Goal: Task Accomplishment & Management: Use online tool/utility

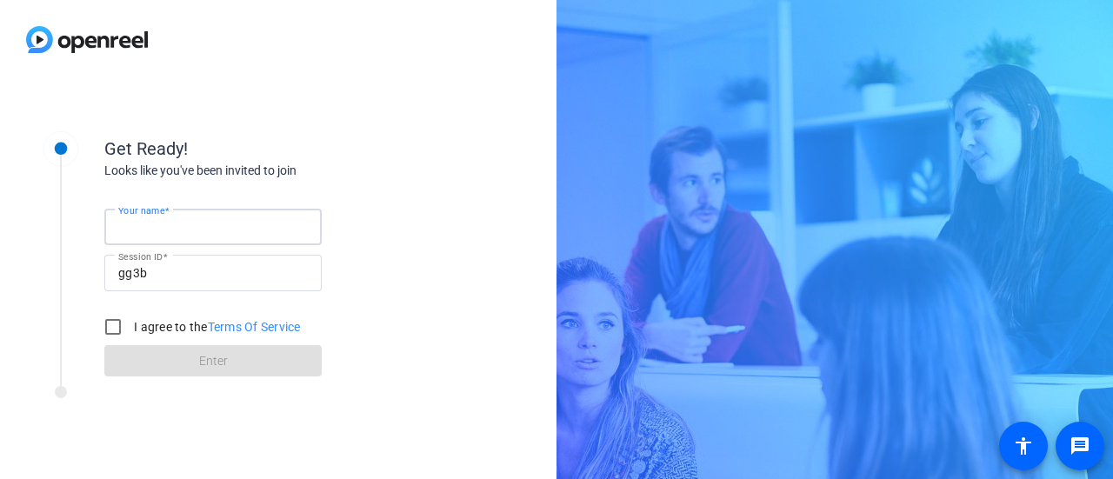
click at [190, 229] on input "Your name" at bounding box center [213, 226] width 190 height 21
type input "[PERSON_NAME]"
click at [113, 325] on input "I agree to the Terms Of Service" at bounding box center [113, 326] width 35 height 35
checkbox input "true"
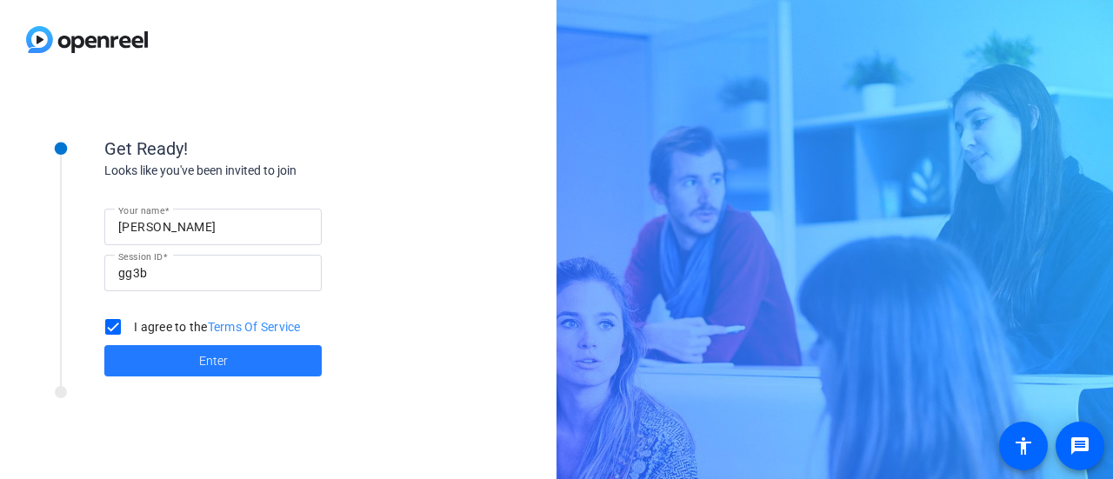
click at [186, 378] on span at bounding box center [212, 361] width 217 height 42
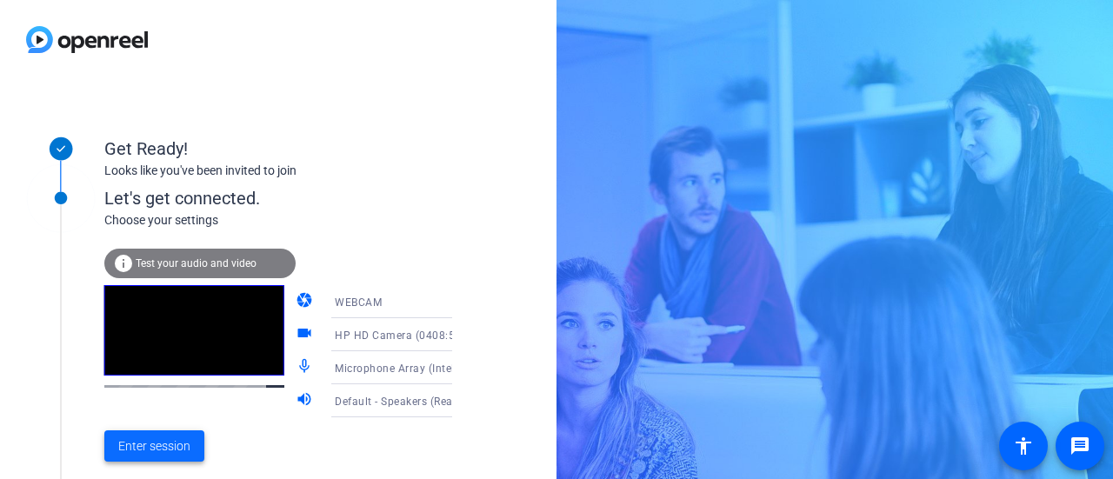
click at [170, 440] on span "Enter session" at bounding box center [154, 446] width 72 height 18
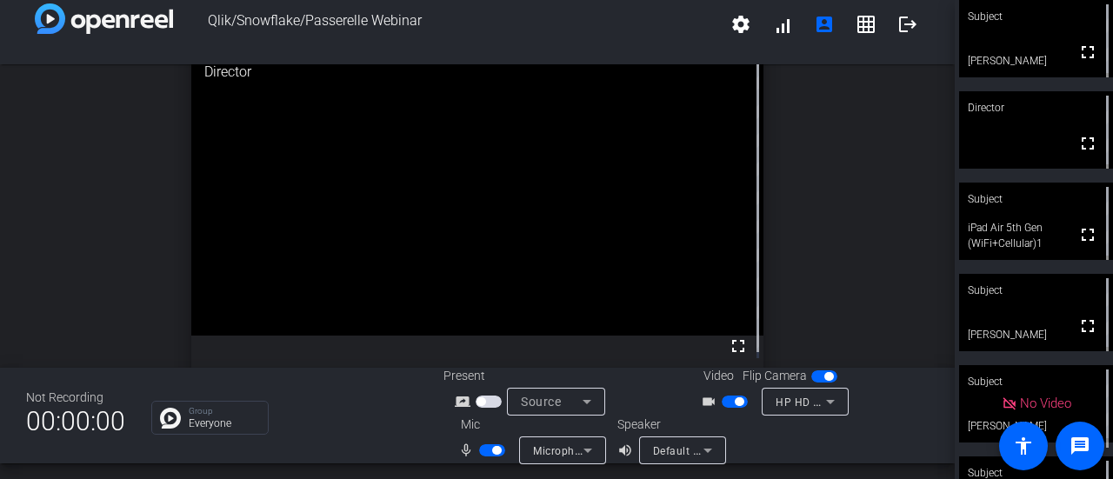
scroll to position [20, 0]
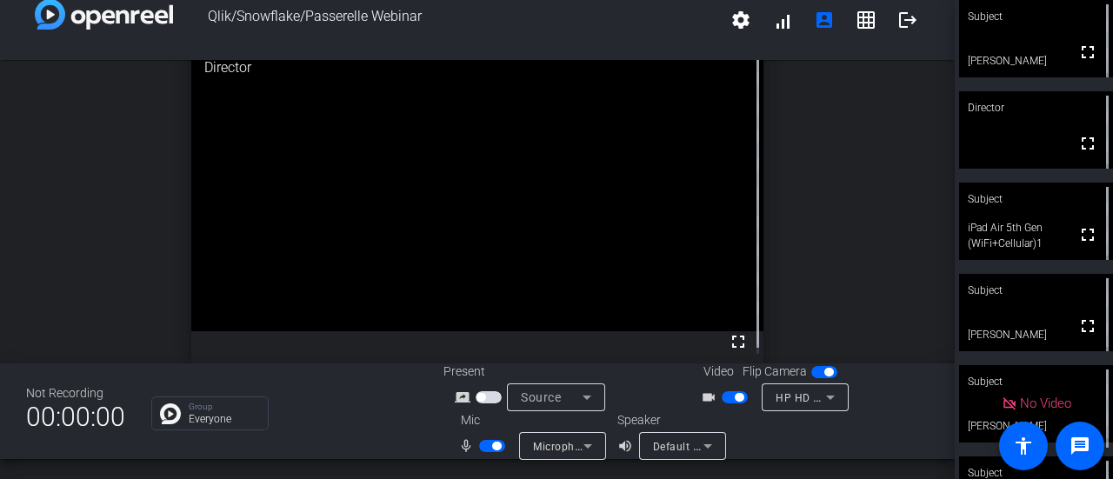
click at [722, 396] on span "button" at bounding box center [735, 397] width 26 height 12
click at [484, 446] on span "button" at bounding box center [492, 446] width 26 height 12
click at [735, 395] on span "button" at bounding box center [735, 397] width 26 height 12
click at [723, 399] on span "button" at bounding box center [735, 397] width 26 height 12
click at [492, 444] on span "button" at bounding box center [492, 446] width 26 height 12
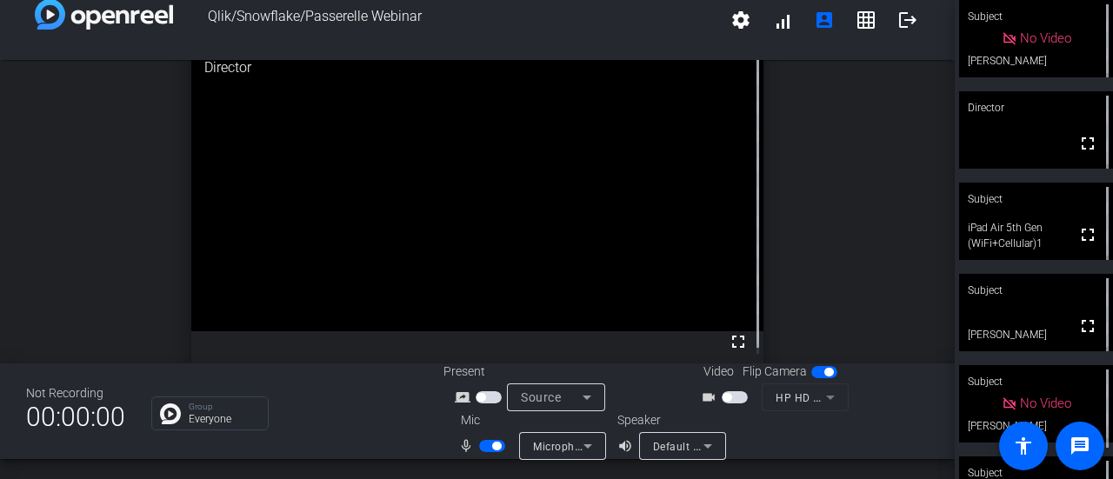
click at [483, 446] on span "button" at bounding box center [492, 446] width 26 height 12
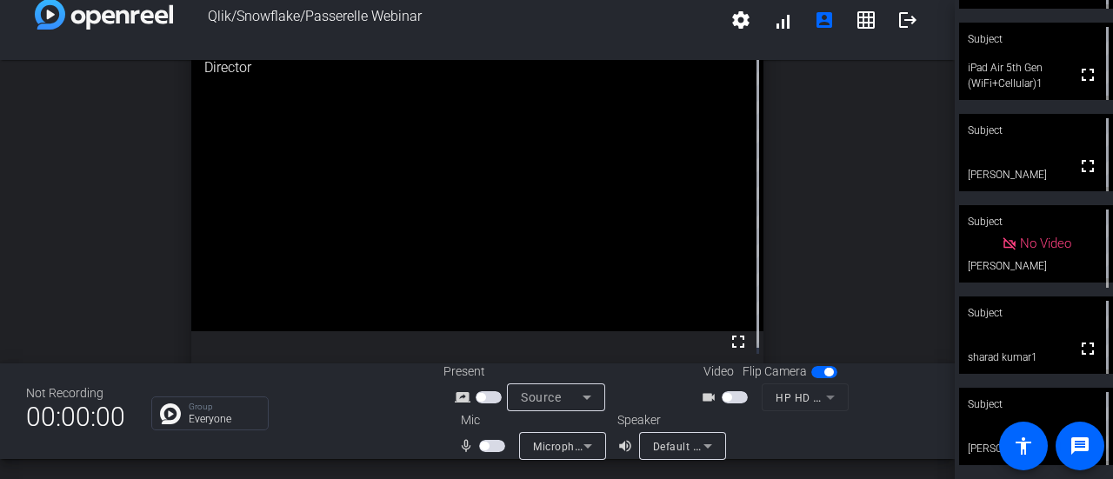
scroll to position [0, 0]
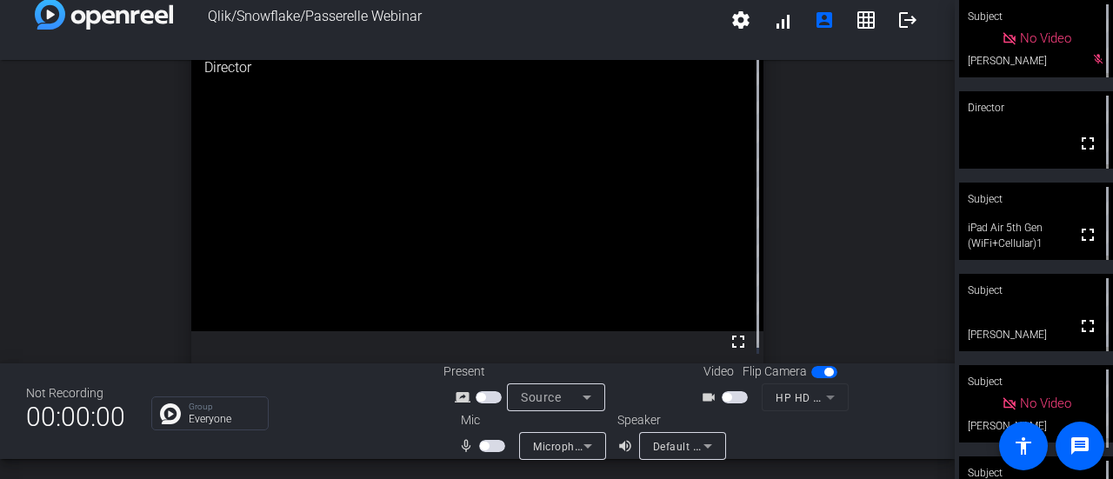
click at [496, 448] on span "button" at bounding box center [492, 446] width 26 height 12
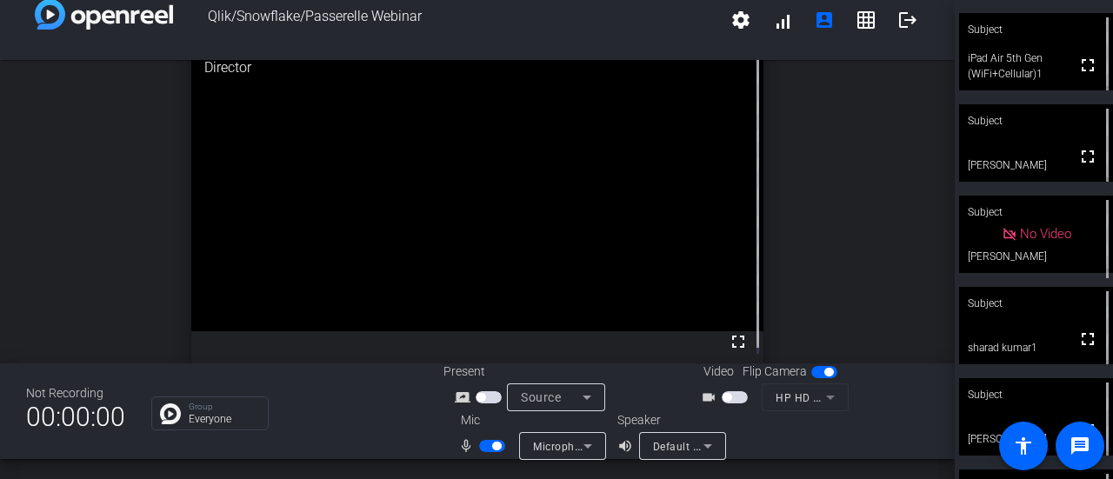
scroll to position [250, 0]
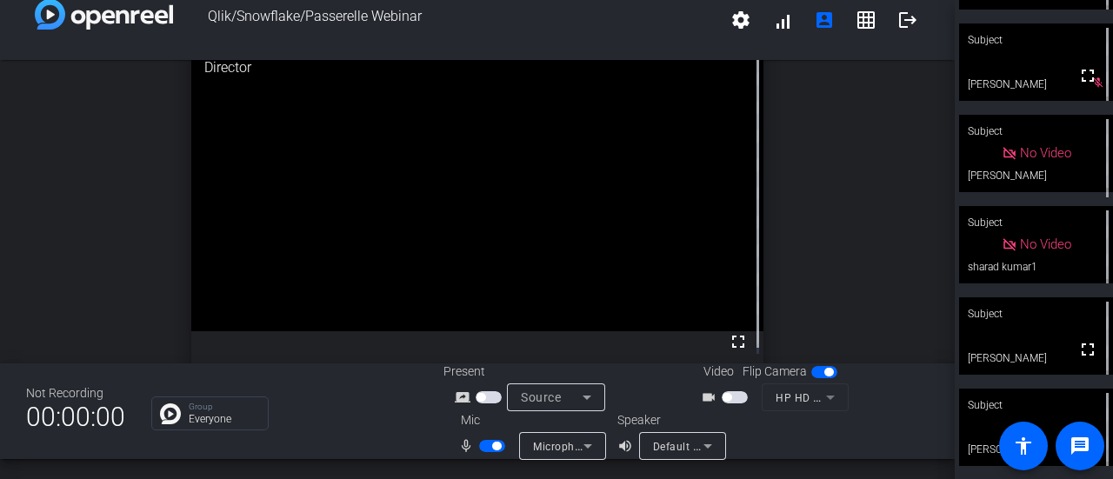
click at [483, 448] on span "button" at bounding box center [492, 446] width 26 height 12
click at [83, 214] on div "open_in_new Director fullscreen" at bounding box center [477, 205] width 955 height 303
click at [75, 149] on div "open_in_new Director fullscreen" at bounding box center [477, 205] width 955 height 303
click at [494, 444] on span "button" at bounding box center [492, 446] width 26 height 12
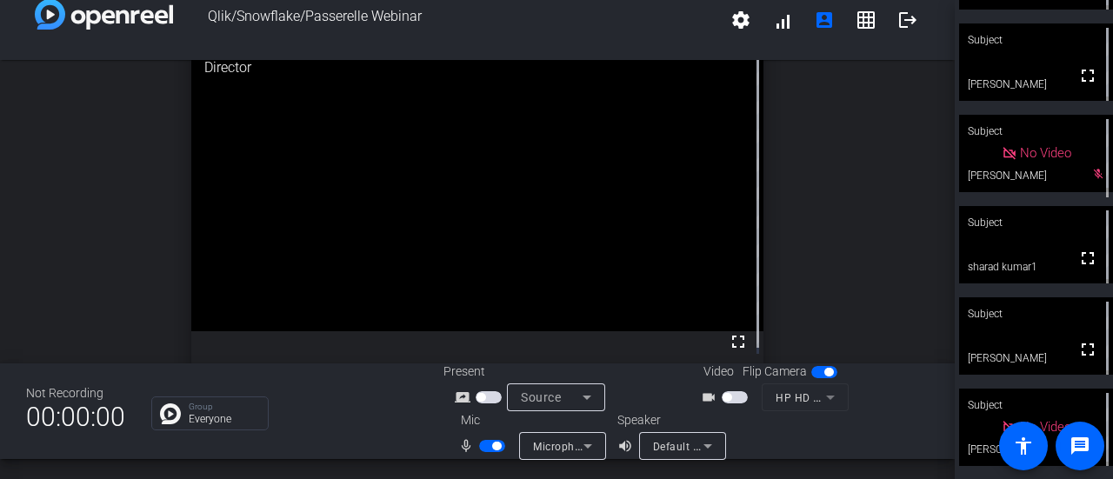
click at [482, 444] on span "button" at bounding box center [492, 446] width 26 height 12
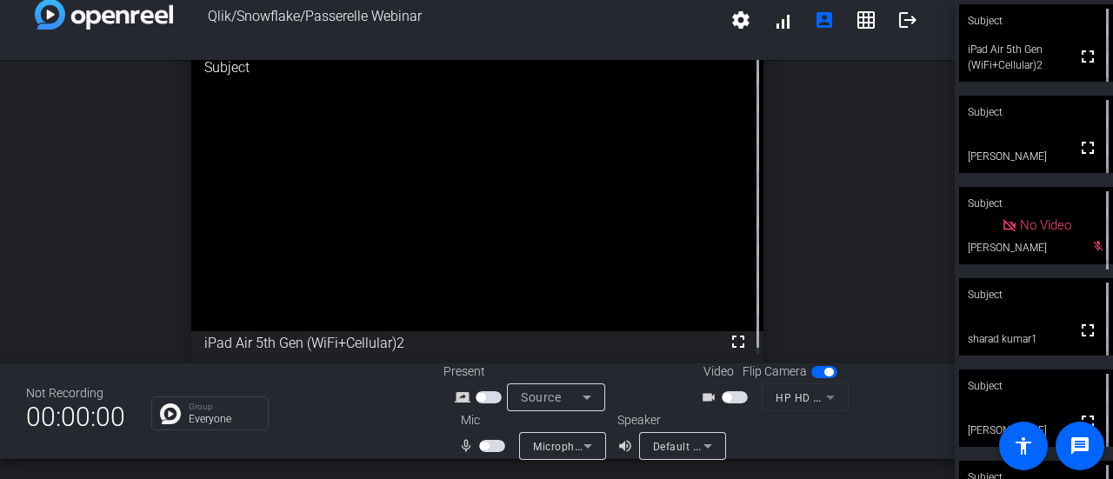
scroll to position [0, 0]
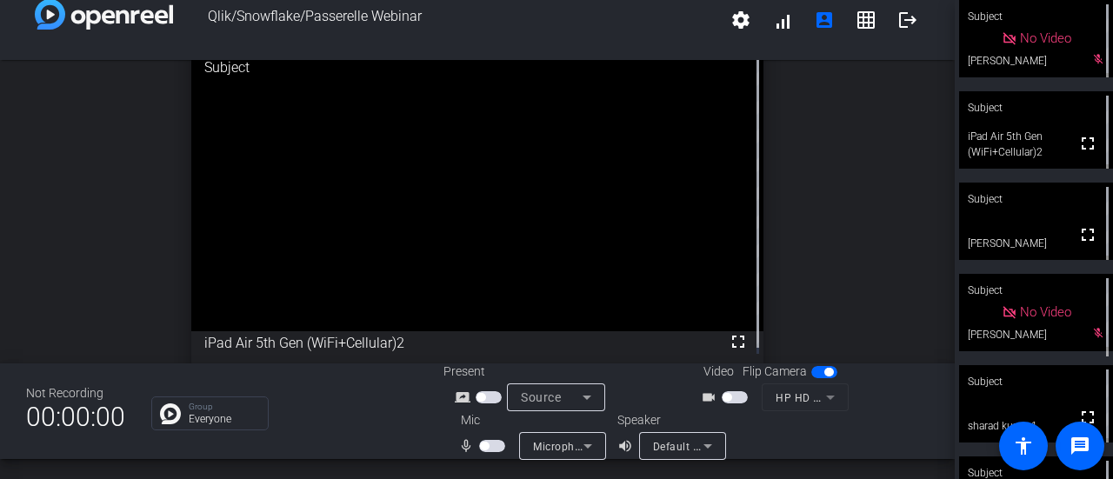
click at [842, 199] on div "open_in_new Subject fullscreen iPad Air 5th Gen (WiFi+Cellular)2" at bounding box center [477, 205] width 955 height 303
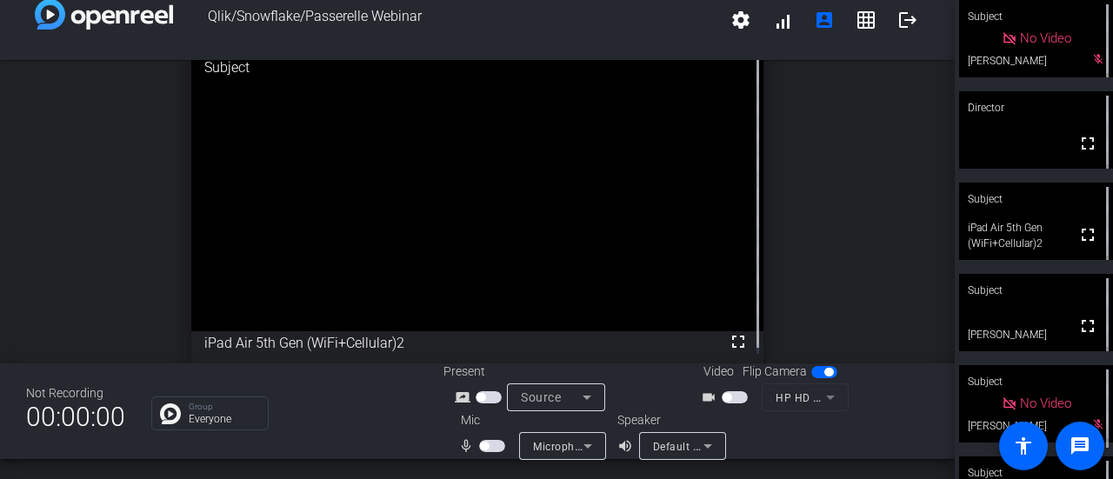
click at [494, 448] on span "button" at bounding box center [492, 446] width 26 height 12
click at [481, 449] on span "button" at bounding box center [492, 446] width 26 height 12
click at [494, 444] on span "button" at bounding box center [492, 446] width 26 height 12
click at [483, 448] on span "button" at bounding box center [492, 446] width 26 height 12
click at [495, 447] on span "button" at bounding box center [492, 446] width 26 height 12
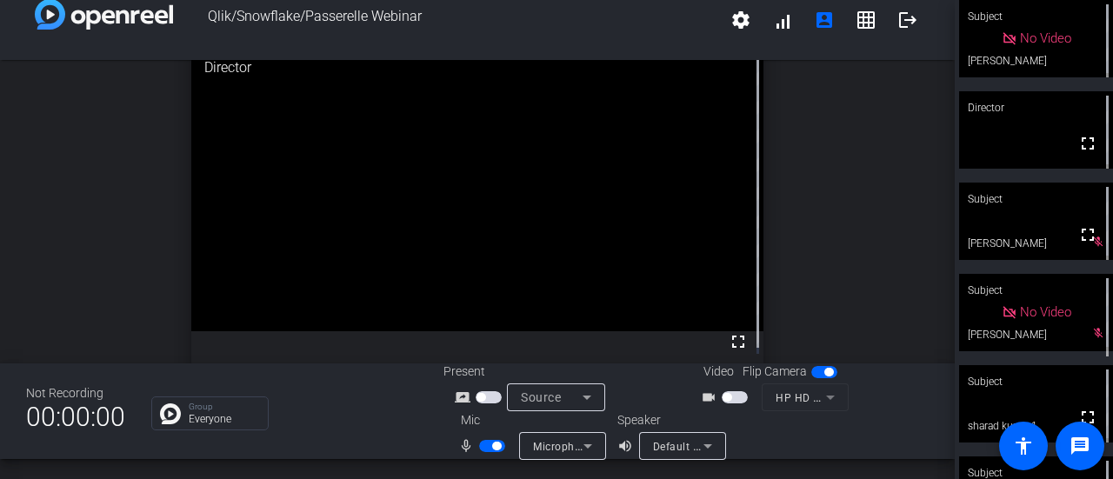
click at [482, 446] on span "button" at bounding box center [492, 446] width 26 height 12
click at [496, 443] on span "button" at bounding box center [492, 446] width 26 height 12
click at [483, 447] on span "button" at bounding box center [492, 446] width 26 height 12
click at [127, 195] on div "open_in_new Director fullscreen" at bounding box center [477, 205] width 955 height 303
click at [53, 246] on div "open_in_new Director fullscreen" at bounding box center [477, 205] width 955 height 303
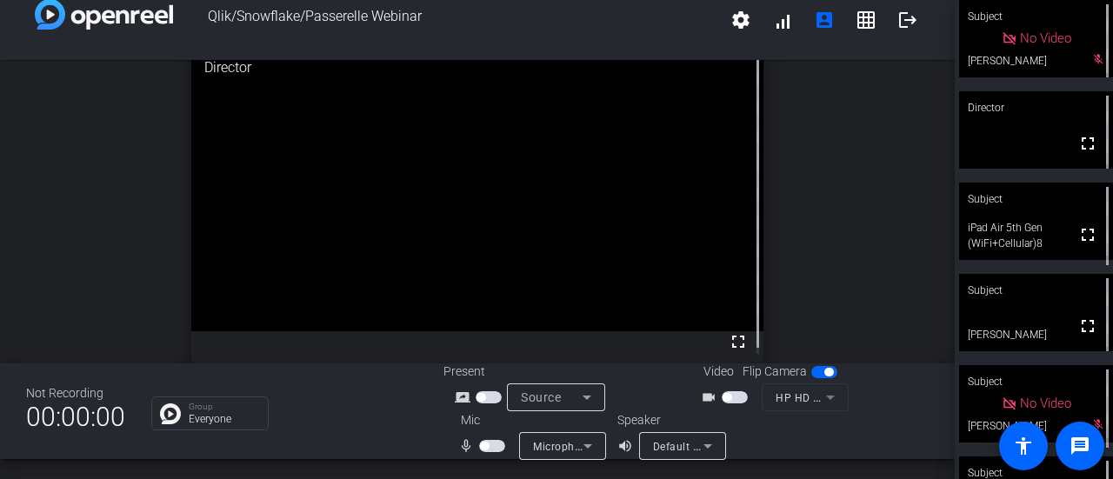
click at [1084, 302] on div "Subject" at bounding box center [1036, 290] width 154 height 33
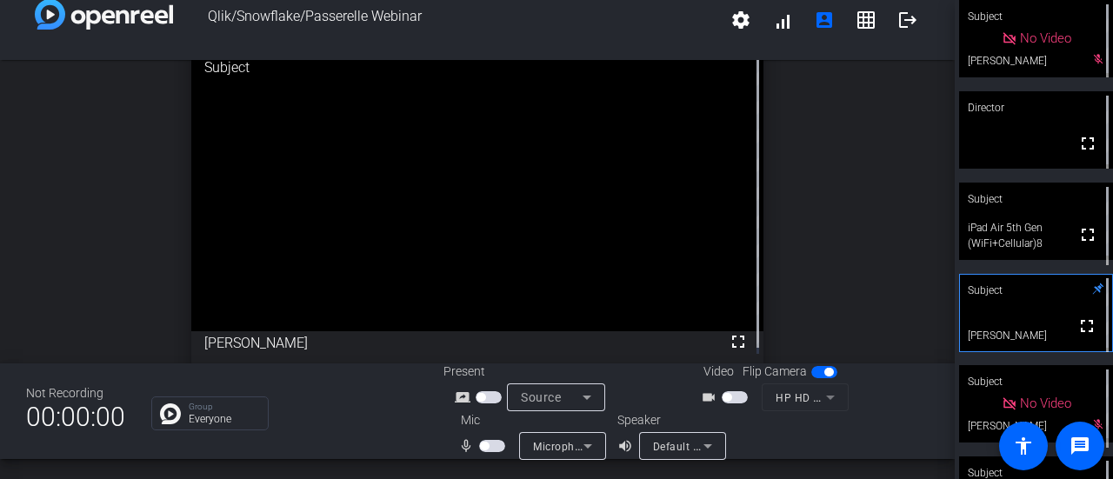
click at [496, 448] on span "button" at bounding box center [492, 446] width 26 height 12
click at [483, 445] on span "button" at bounding box center [492, 446] width 26 height 12
click at [494, 443] on span "button" at bounding box center [492, 446] width 26 height 12
click at [480, 450] on span "button" at bounding box center [492, 446] width 26 height 12
click at [492, 446] on span "button" at bounding box center [492, 446] width 26 height 12
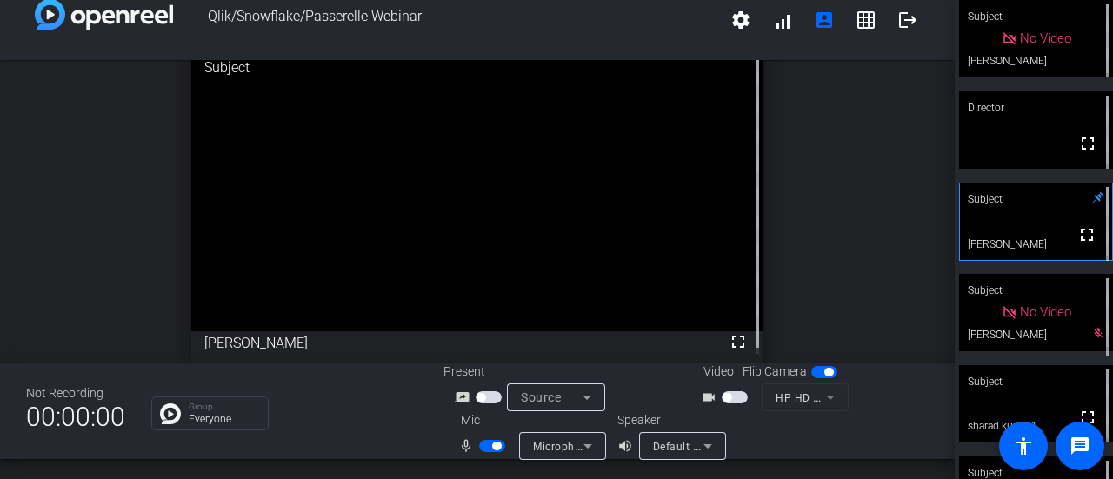
click at [484, 448] on span "button" at bounding box center [492, 446] width 26 height 12
click at [407, 436] on div "Not Recording 00:00:00 Group Everyone Present screen_share_outline Source Video…" at bounding box center [477, 411] width 955 height 96
click at [781, 456] on div at bounding box center [851, 435] width 156 height 49
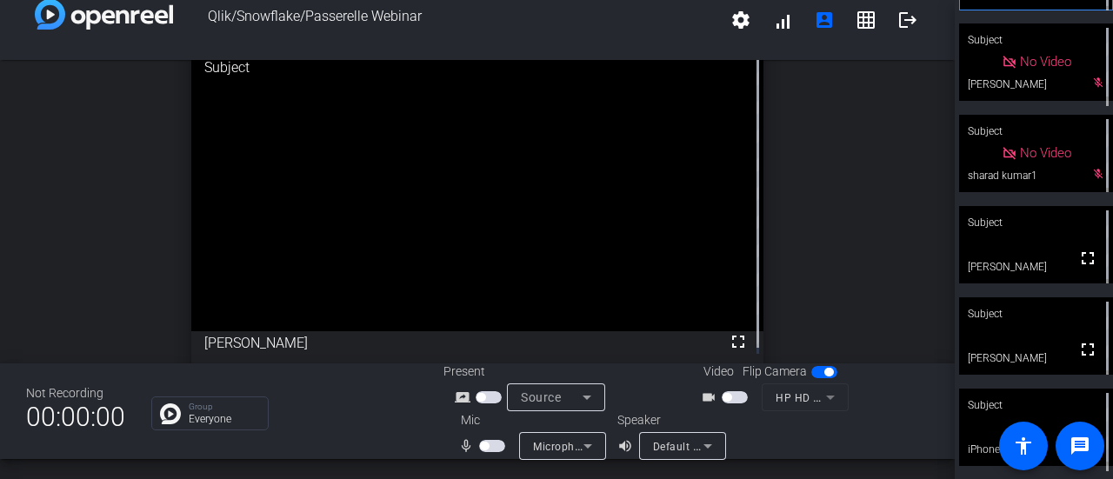
scroll to position [250, 0]
click at [822, 453] on div at bounding box center [851, 435] width 156 height 49
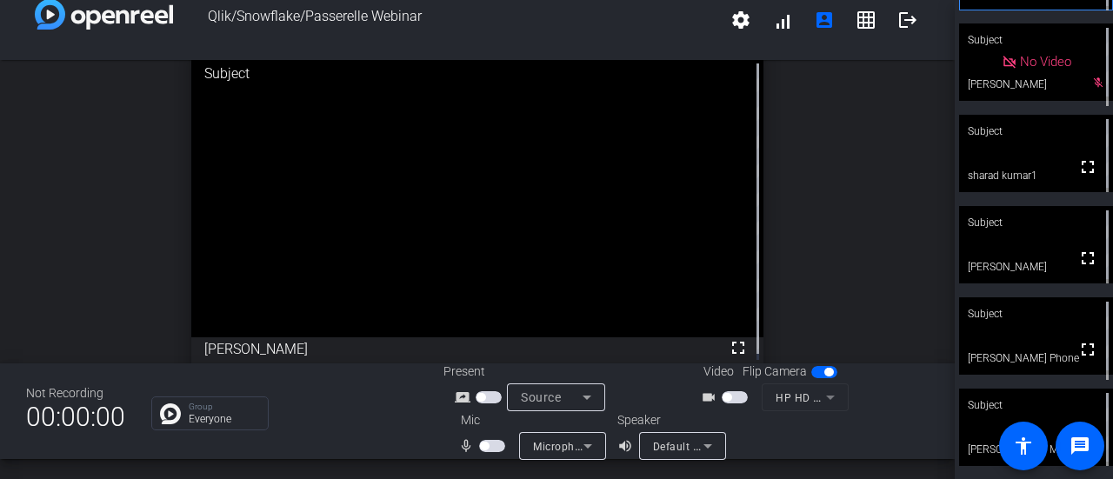
click at [1057, 396] on div "Subject" at bounding box center [1036, 405] width 154 height 33
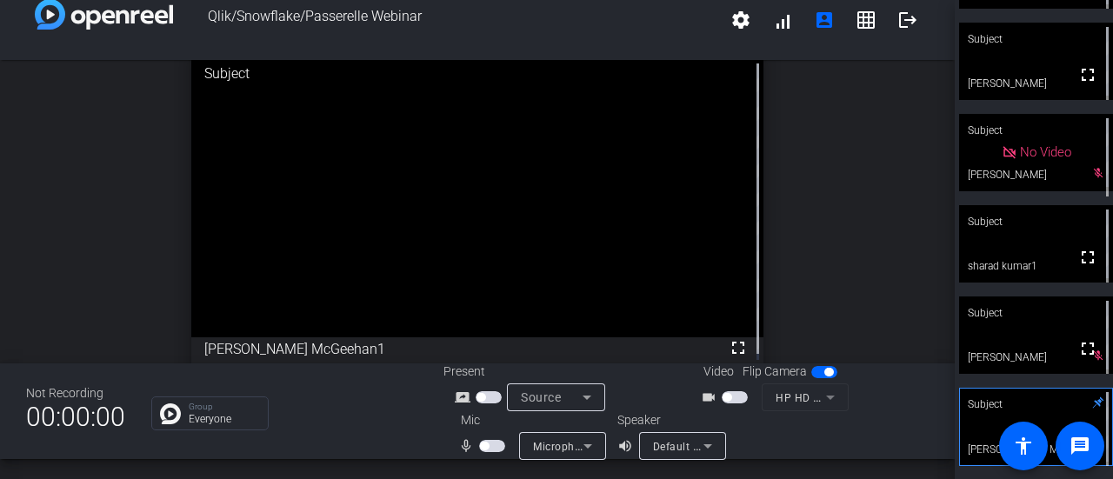
scroll to position [160, 0]
click at [494, 444] on span "button" at bounding box center [492, 446] width 26 height 12
click at [482, 446] on span "button" at bounding box center [492, 446] width 26 height 12
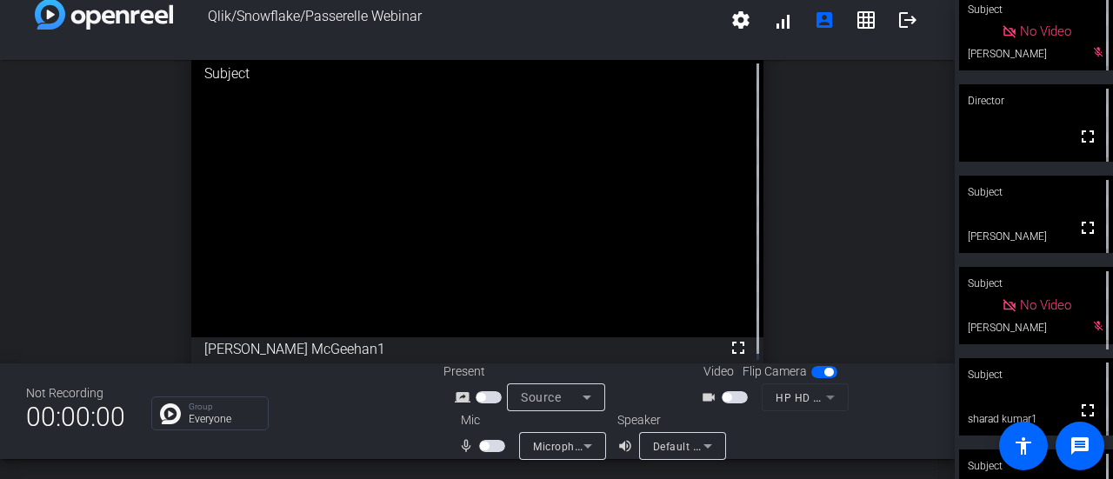
scroll to position [0, 0]
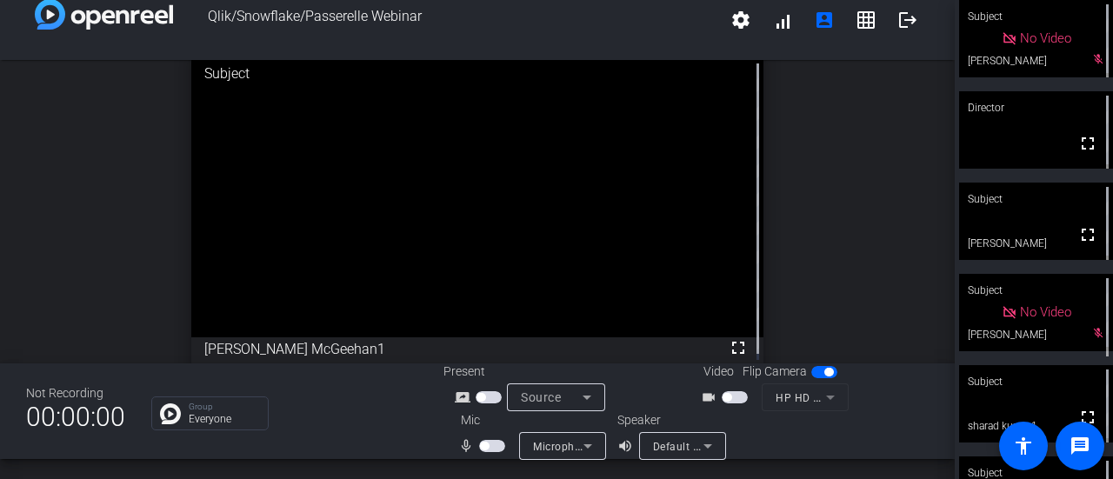
click at [492, 444] on span "button" at bounding box center [492, 446] width 26 height 12
click at [480, 444] on span "button" at bounding box center [492, 446] width 26 height 12
click at [2, 165] on div "open_in_new Subject fullscreen [PERSON_NAME] McGeehan1" at bounding box center [477, 211] width 955 height 303
click at [493, 444] on span "button" at bounding box center [492, 446] width 26 height 12
click at [484, 446] on span "button" at bounding box center [492, 446] width 26 height 12
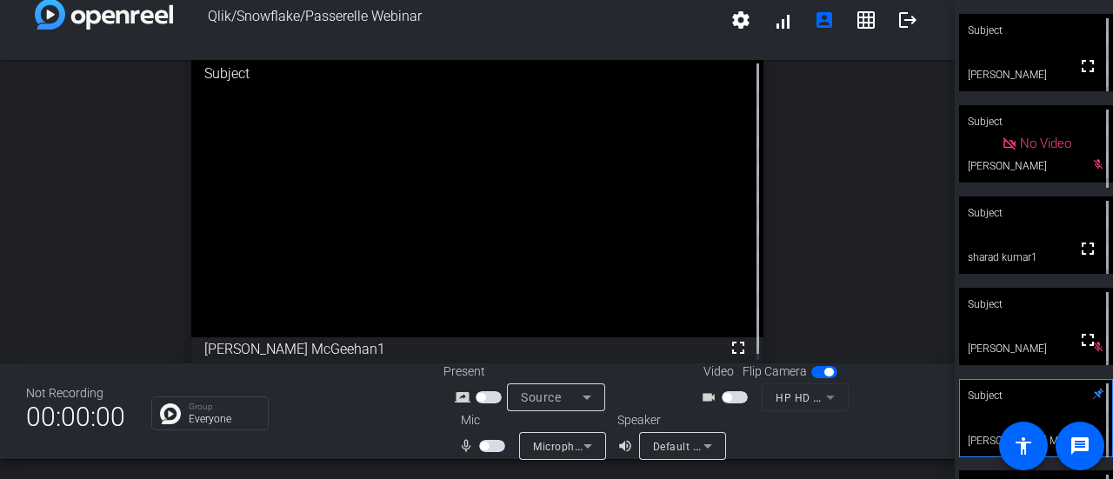
scroll to position [250, 0]
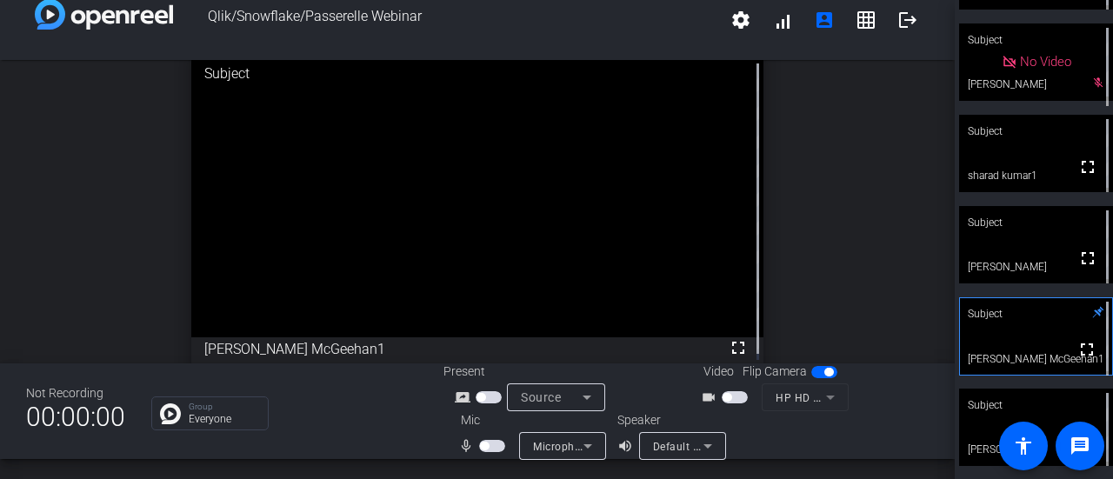
click at [494, 447] on span "button" at bounding box center [492, 446] width 26 height 12
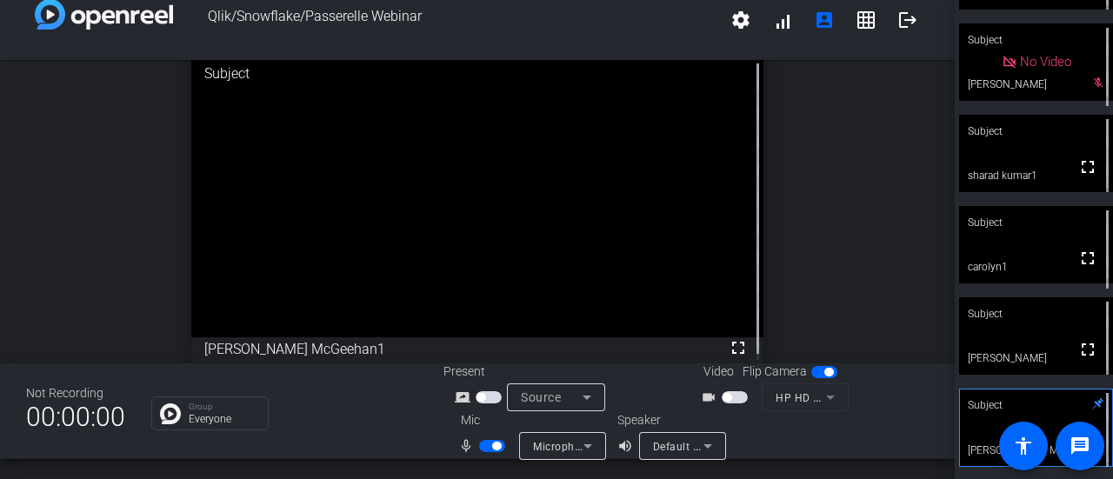
click at [483, 448] on span "button" at bounding box center [492, 446] width 26 height 12
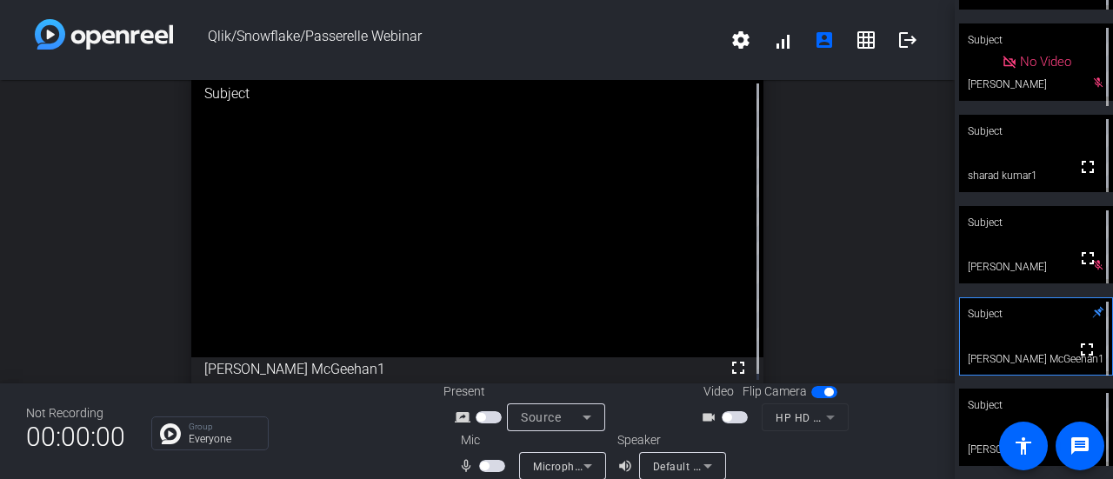
click at [923, 62] on div "Qlik/Snowflake/Passerelle Webinar settings signal_cellular_alt account_box grid…" at bounding box center [477, 40] width 955 height 80
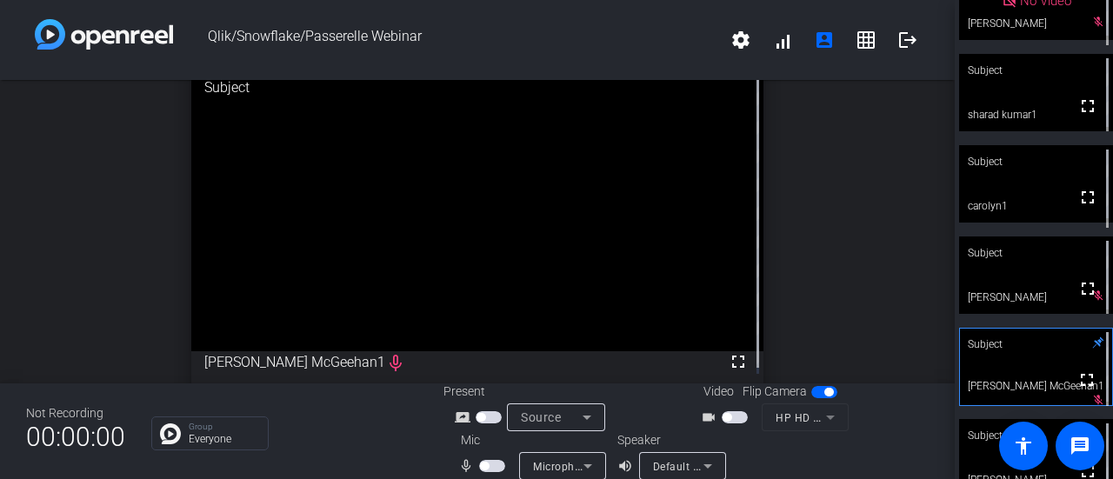
scroll to position [343, 0]
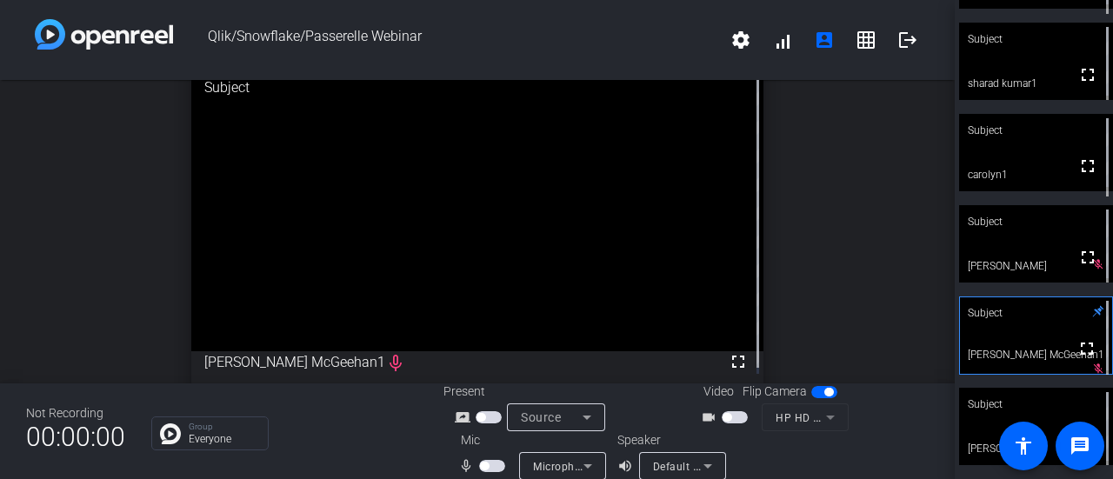
click at [493, 464] on span "button" at bounding box center [492, 466] width 26 height 12
click at [483, 463] on span "button" at bounding box center [492, 466] width 26 height 12
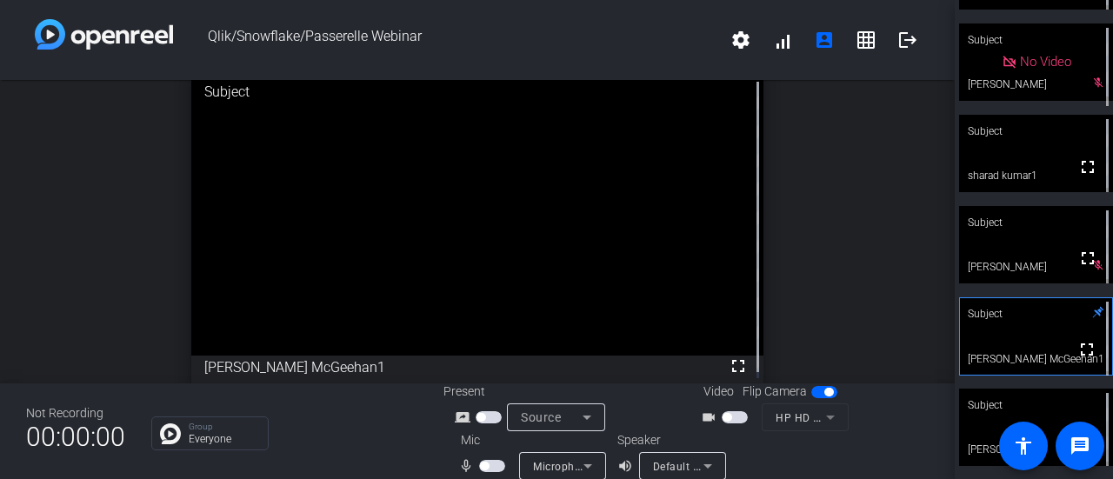
scroll to position [0, 0]
click at [494, 467] on span "button" at bounding box center [492, 466] width 26 height 12
click at [484, 466] on span "button" at bounding box center [492, 466] width 26 height 12
click at [900, 452] on div at bounding box center [851, 455] width 156 height 49
click at [496, 465] on span "button" at bounding box center [492, 466] width 26 height 12
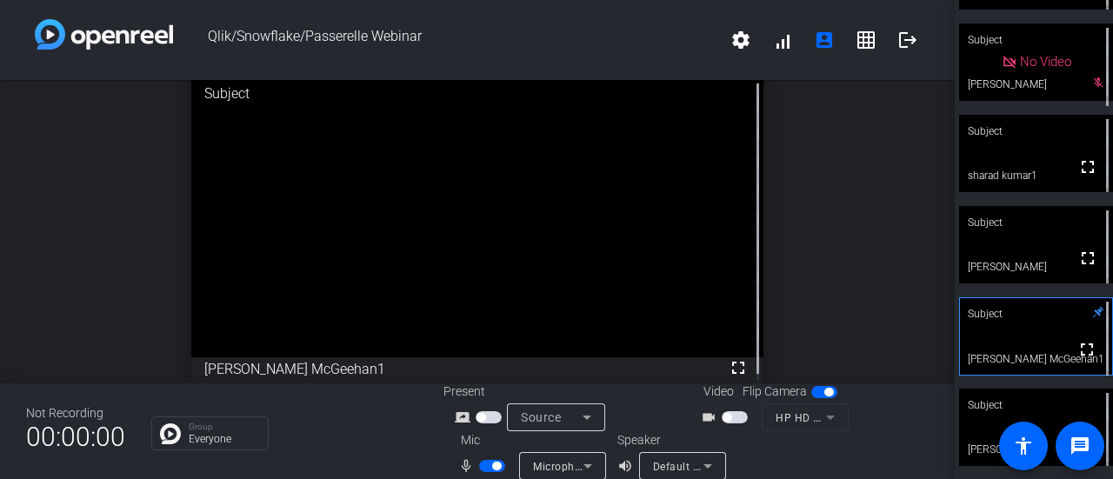
click at [479, 465] on span "button" at bounding box center [492, 466] width 26 height 12
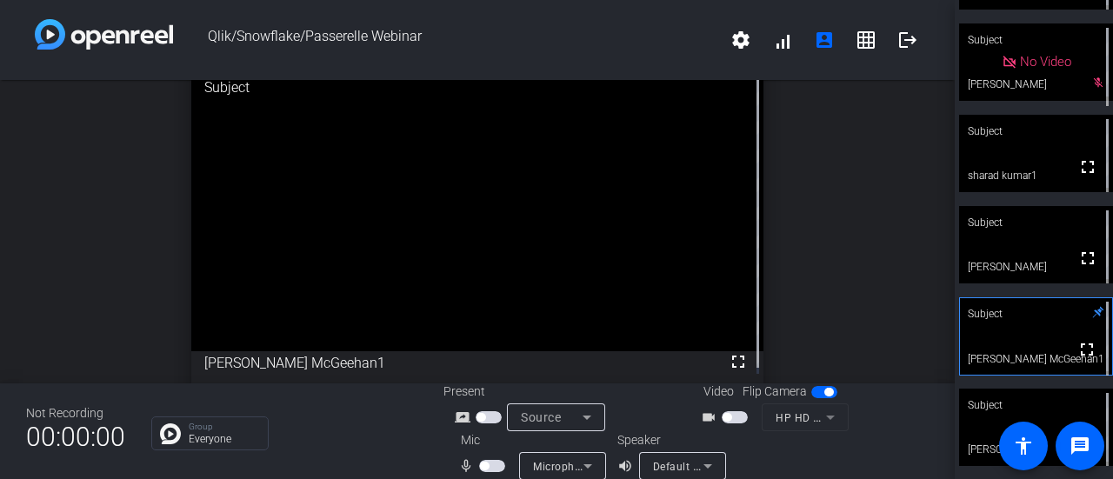
click at [494, 467] on span "button" at bounding box center [492, 466] width 26 height 12
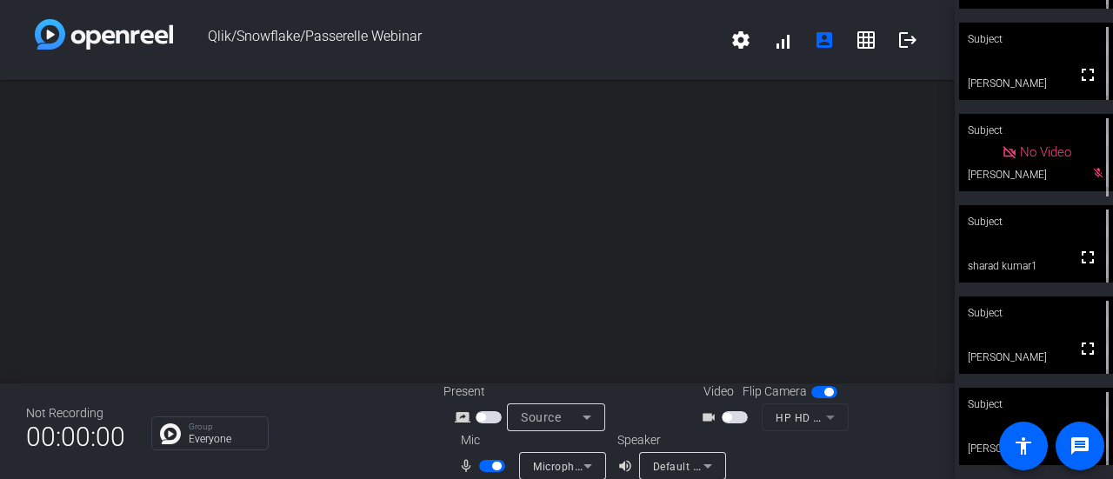
click at [483, 465] on span "button" at bounding box center [492, 466] width 26 height 12
click at [490, 463] on span "button" at bounding box center [492, 466] width 26 height 12
click at [483, 466] on span "button" at bounding box center [492, 466] width 26 height 12
click at [483, 466] on span "button" at bounding box center [484, 466] width 9 height 9
click at [426, 221] on div "open_in_new" at bounding box center [477, 231] width 955 height 303
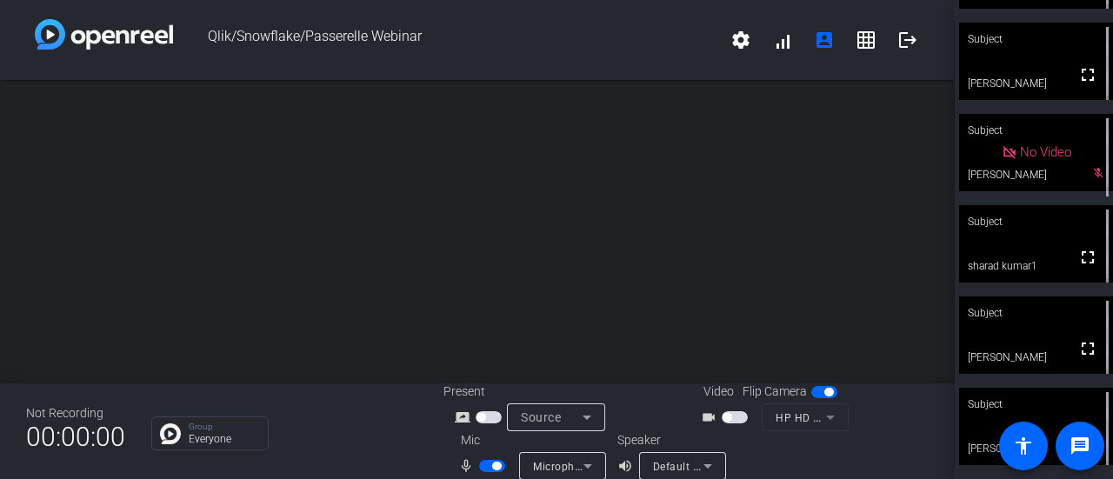
click at [329, 448] on div "Group Everyone" at bounding box center [284, 433] width 266 height 34
click at [911, 292] on div "open_in_new" at bounding box center [477, 231] width 955 height 303
click at [485, 469] on span "button" at bounding box center [492, 466] width 26 height 12
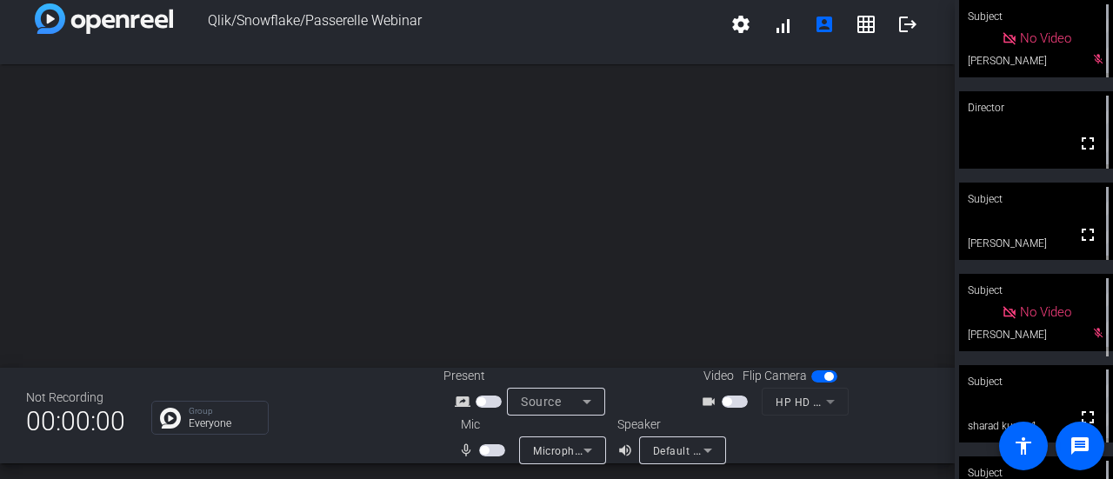
scroll to position [20, 0]
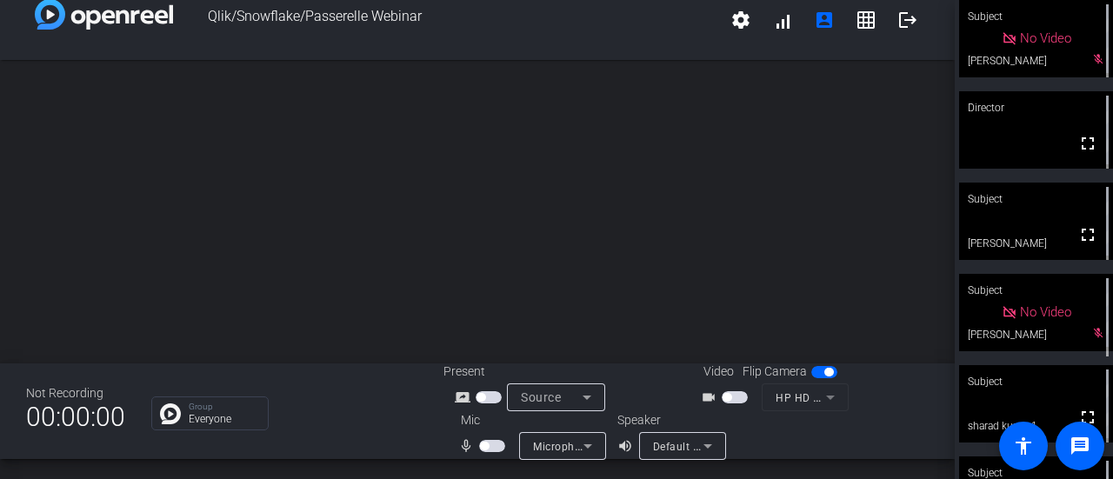
click at [4, 236] on div "open_in_new" at bounding box center [477, 211] width 955 height 303
click at [498, 445] on span "button" at bounding box center [492, 446] width 26 height 12
click at [483, 446] on span "button" at bounding box center [492, 446] width 26 height 12
click at [24, 182] on div "open_in_new" at bounding box center [477, 211] width 955 height 303
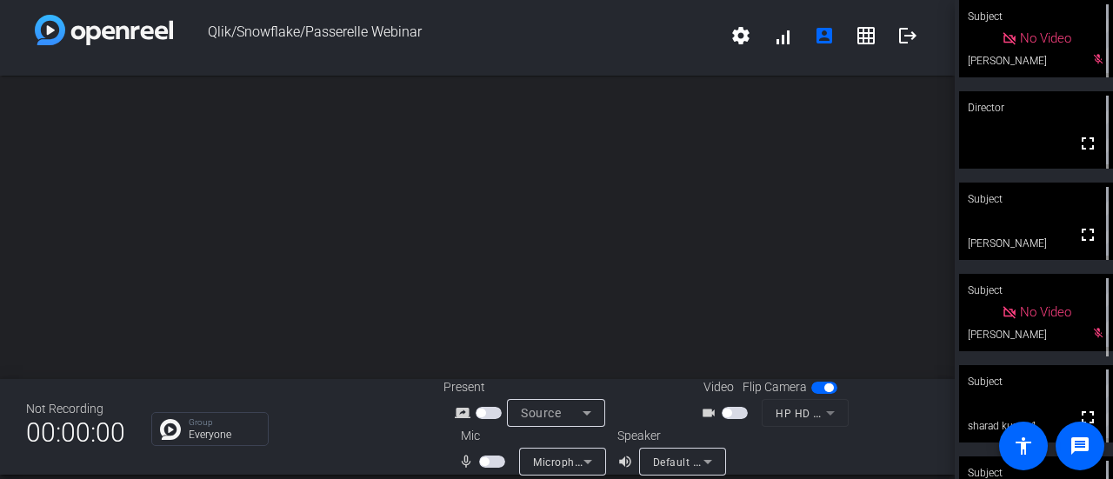
scroll to position [0, 0]
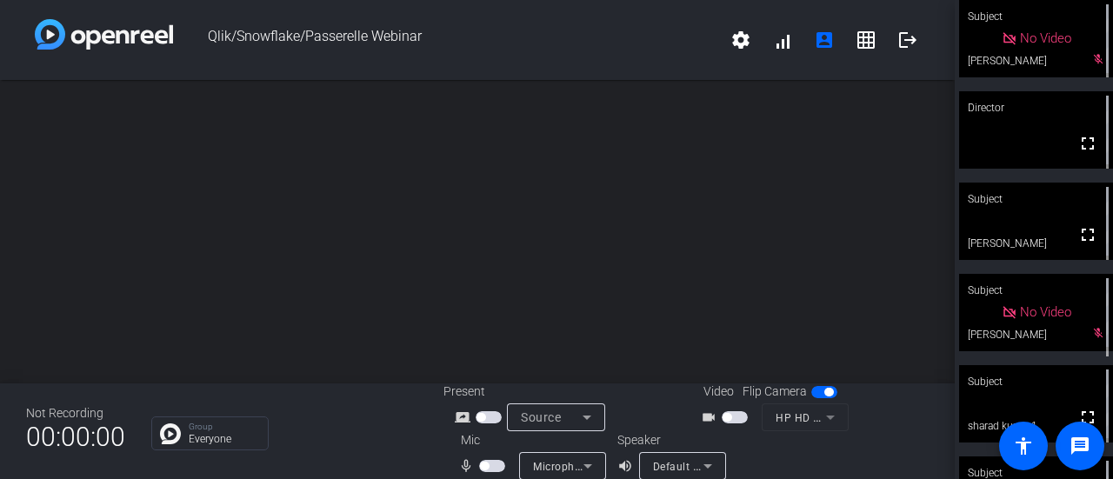
click at [495, 462] on span "button" at bounding box center [492, 466] width 26 height 12
